Goal: Information Seeking & Learning: Learn about a topic

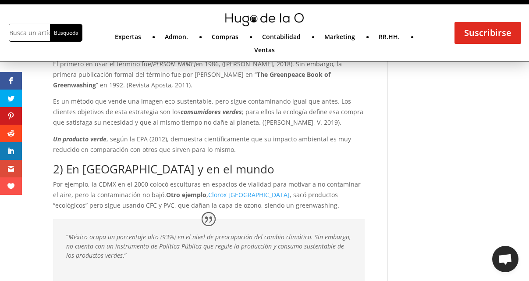
scroll to position [374, 0]
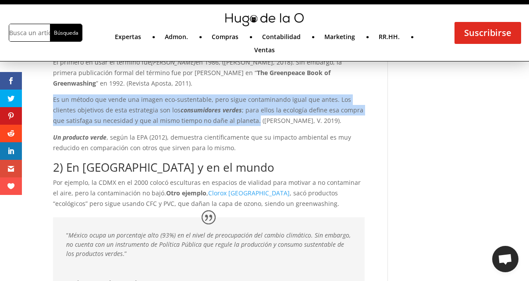
drag, startPoint x: 51, startPoint y: 100, endPoint x: 240, endPoint y: 122, distance: 190.0
copy p "Es un método que vende una imagen eco-sustentable, pero sigue contaminando igua…"
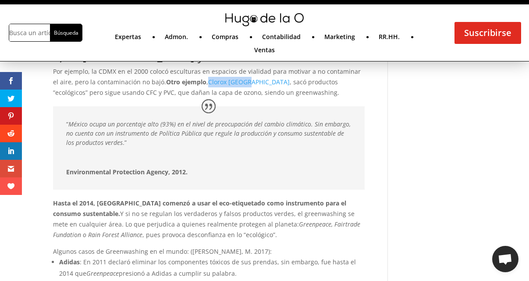
scroll to position [486, 0]
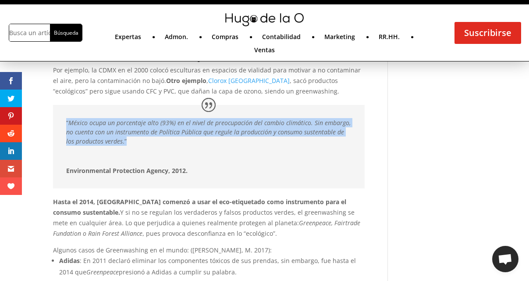
drag, startPoint x: 127, startPoint y: 142, endPoint x: 64, endPoint y: 114, distance: 69.3
click at [64, 114] on div "“ México ocupa un porcentaje alto (93%) en el nivel de preocupación del cambio …" at bounding box center [209, 146] width 312 height 83
copy p "“ México ocupa un porcentaje alto (93%) en el nivel de preocupación del cambio …"
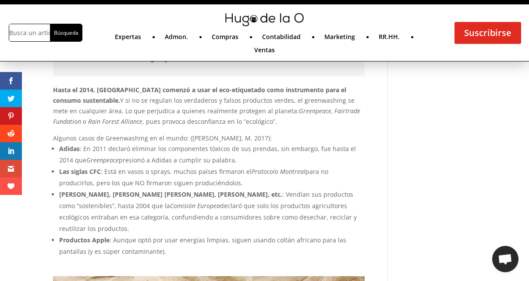
scroll to position [602, 0]
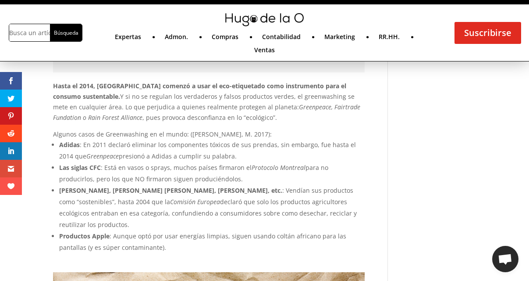
click at [299, 174] on li "Las siglas CFC : Está en vasos o sprays, muchos países firmaron el Protocolo Mo…" at bounding box center [212, 173] width 306 height 23
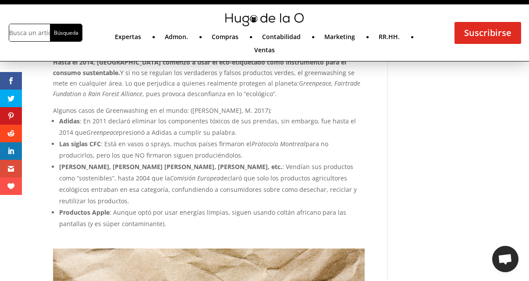
scroll to position [629, 0]
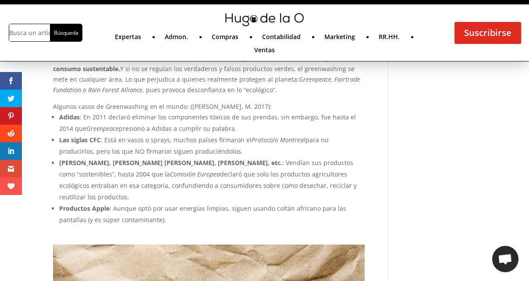
click at [310, 139] on li "Las siglas CFC : Está en vasos o sprays, muchos países firmaron el Protocolo Mo…" at bounding box center [212, 145] width 306 height 23
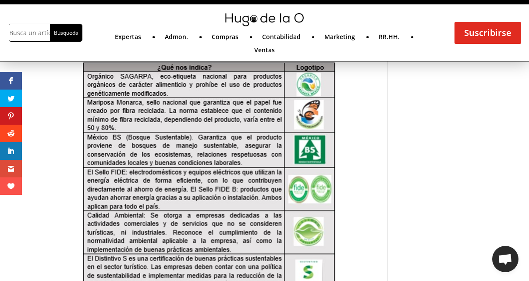
scroll to position [1626, 0]
click at [364, 150] on div at bounding box center [209, 217] width 312 height 317
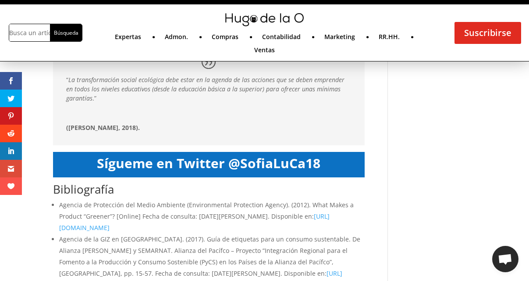
scroll to position [2036, 0]
